Goal: Find specific page/section: Find specific page/section

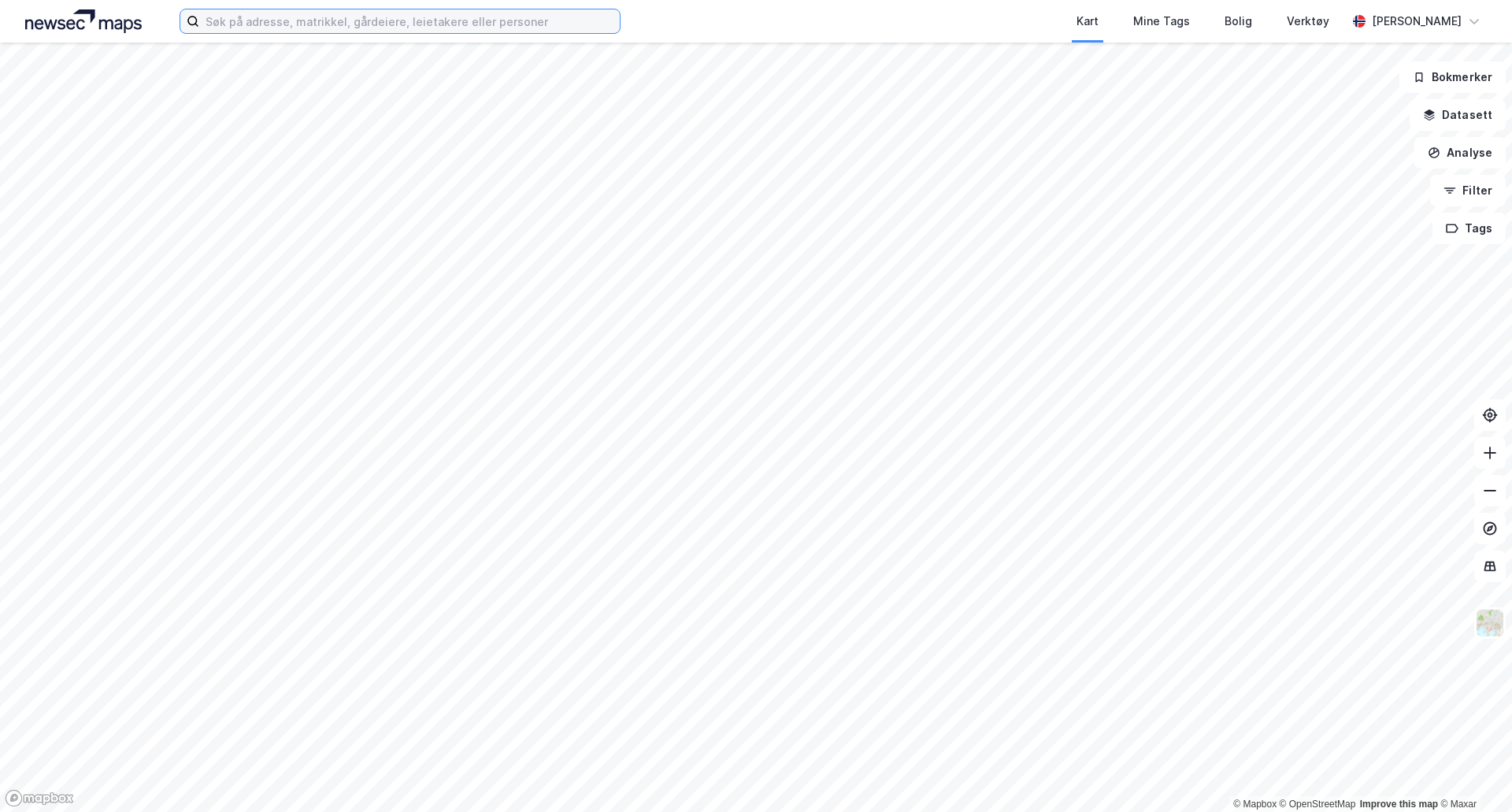
click at [235, 25] on input at bounding box center [409, 21] width 421 height 24
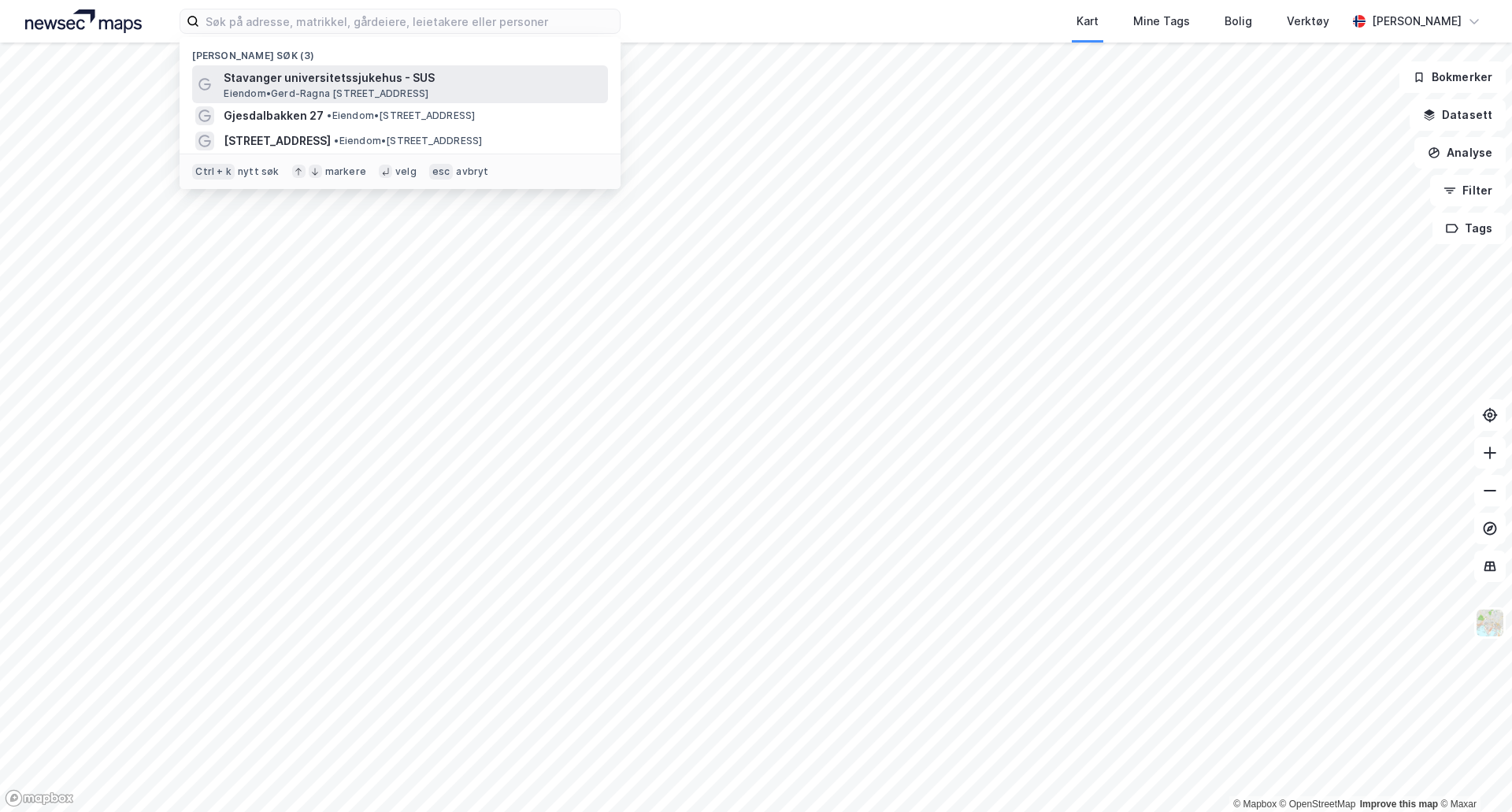
click at [266, 77] on span "Stavanger universitetssjukehus - SUS" at bounding box center [412, 78] width 378 height 19
